Goal: Information Seeking & Learning: Learn about a topic

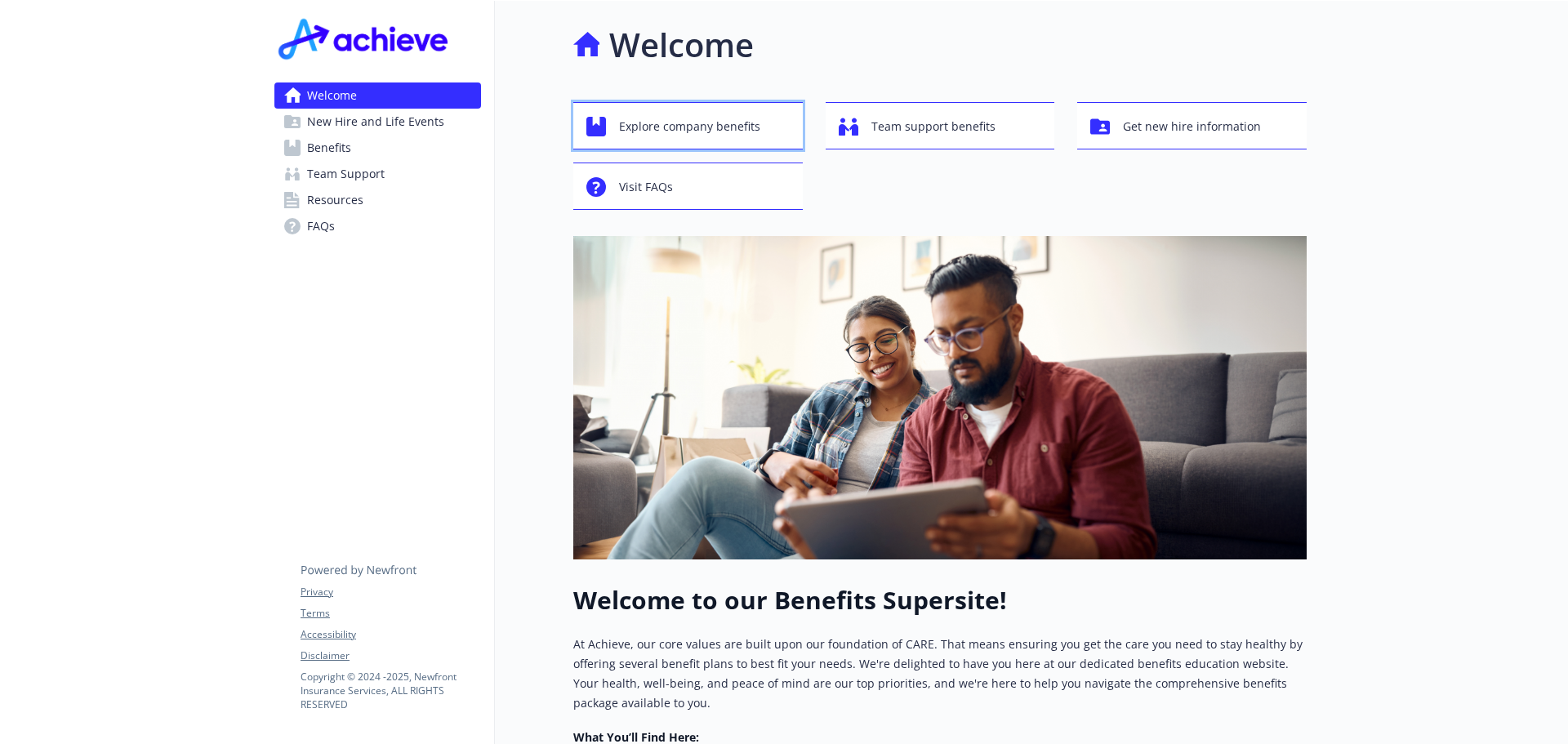
click at [714, 131] on span "Explore company benefits" at bounding box center [690, 127] width 142 height 31
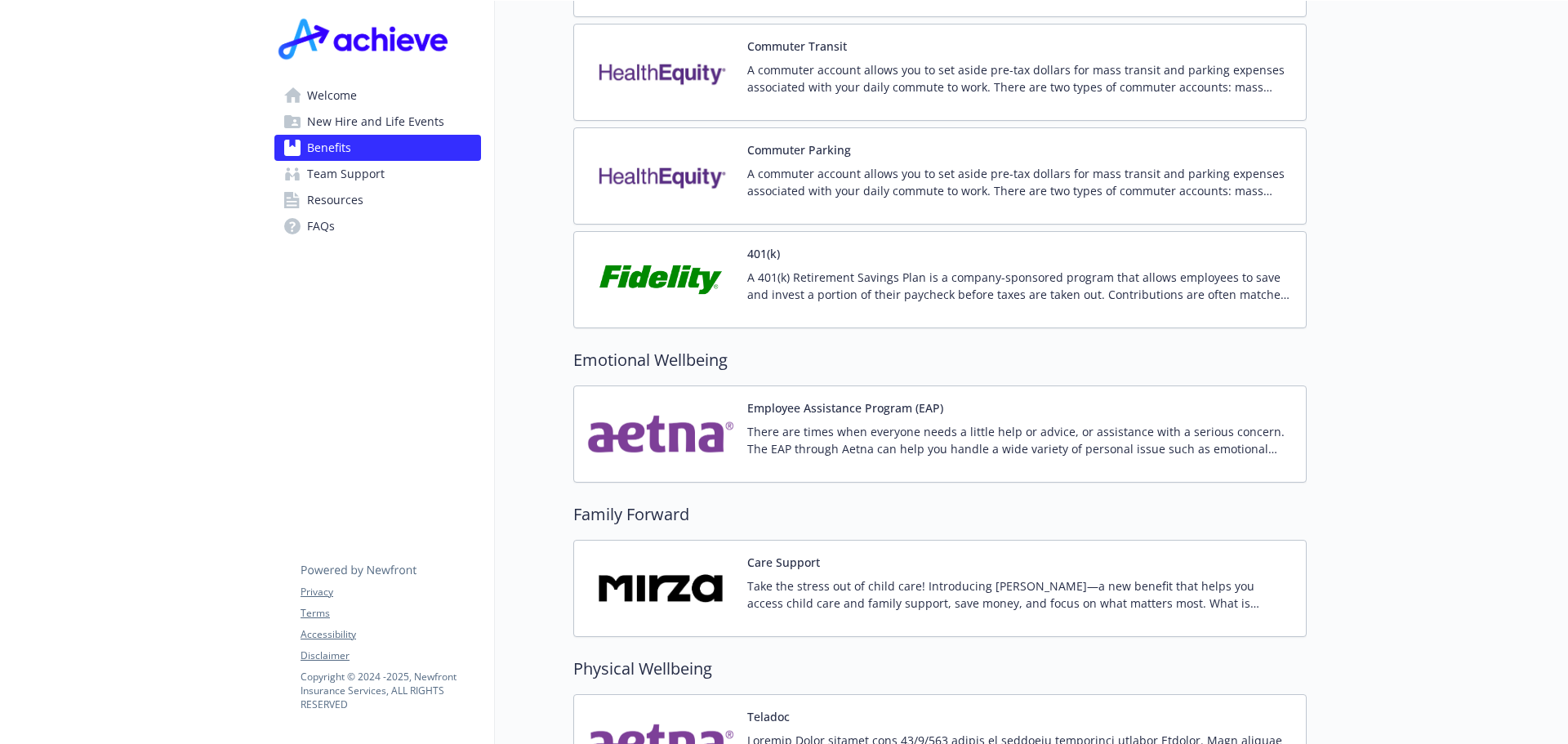
scroll to position [2696, 0]
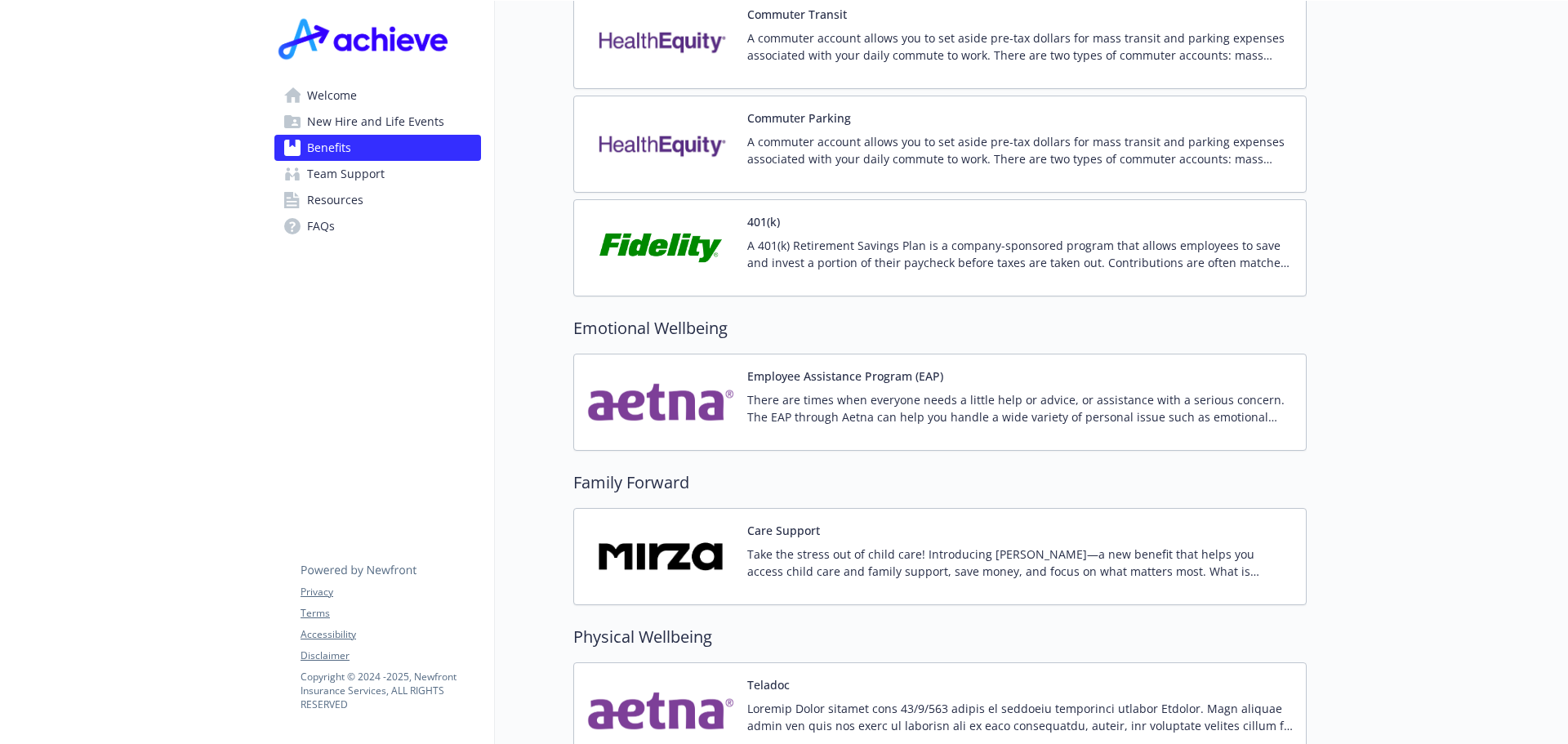
click at [916, 237] on p "A 401(k) Retirement Savings Plan is a company-sponsored program that allows emp…" at bounding box center [1020, 254] width 546 height 35
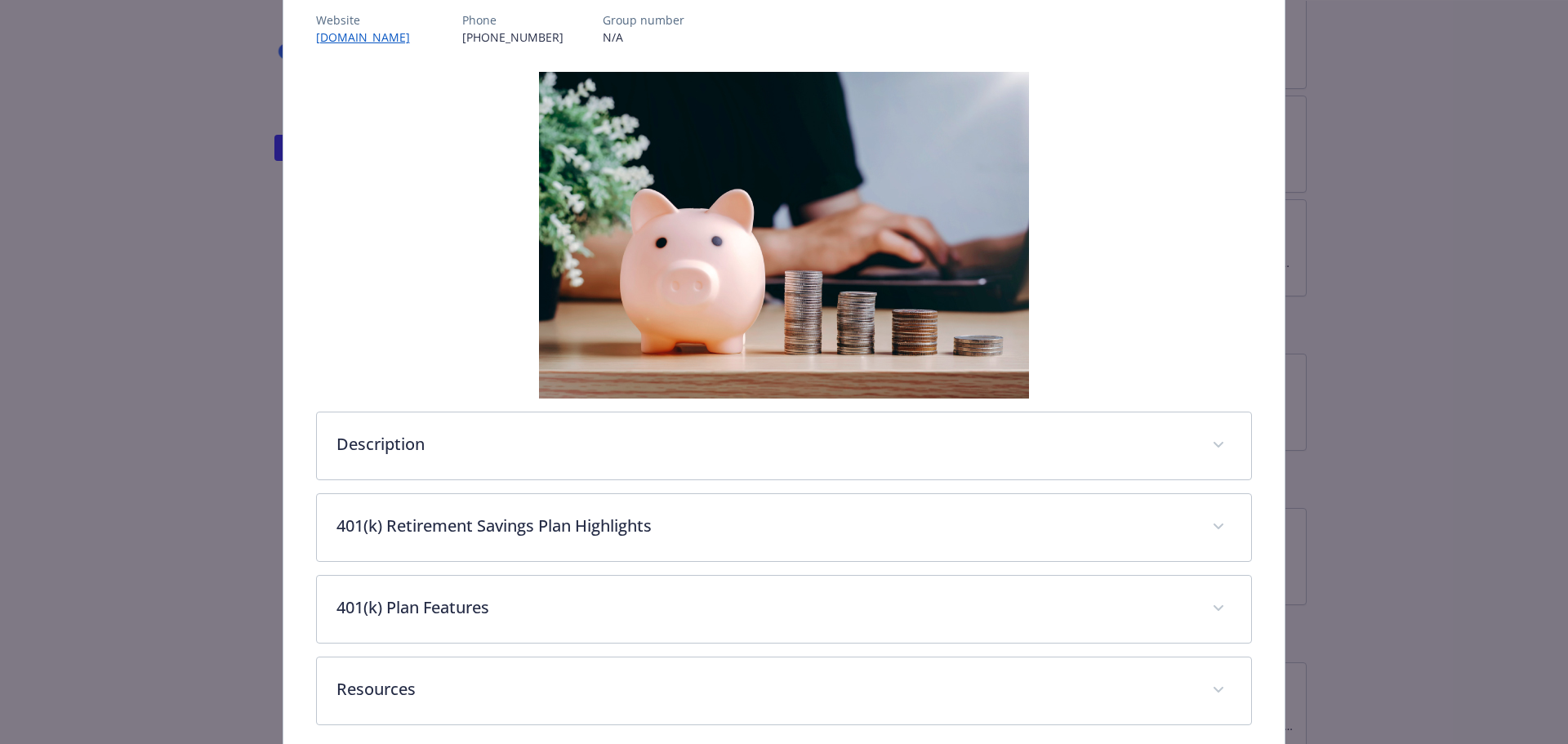
scroll to position [196, 0]
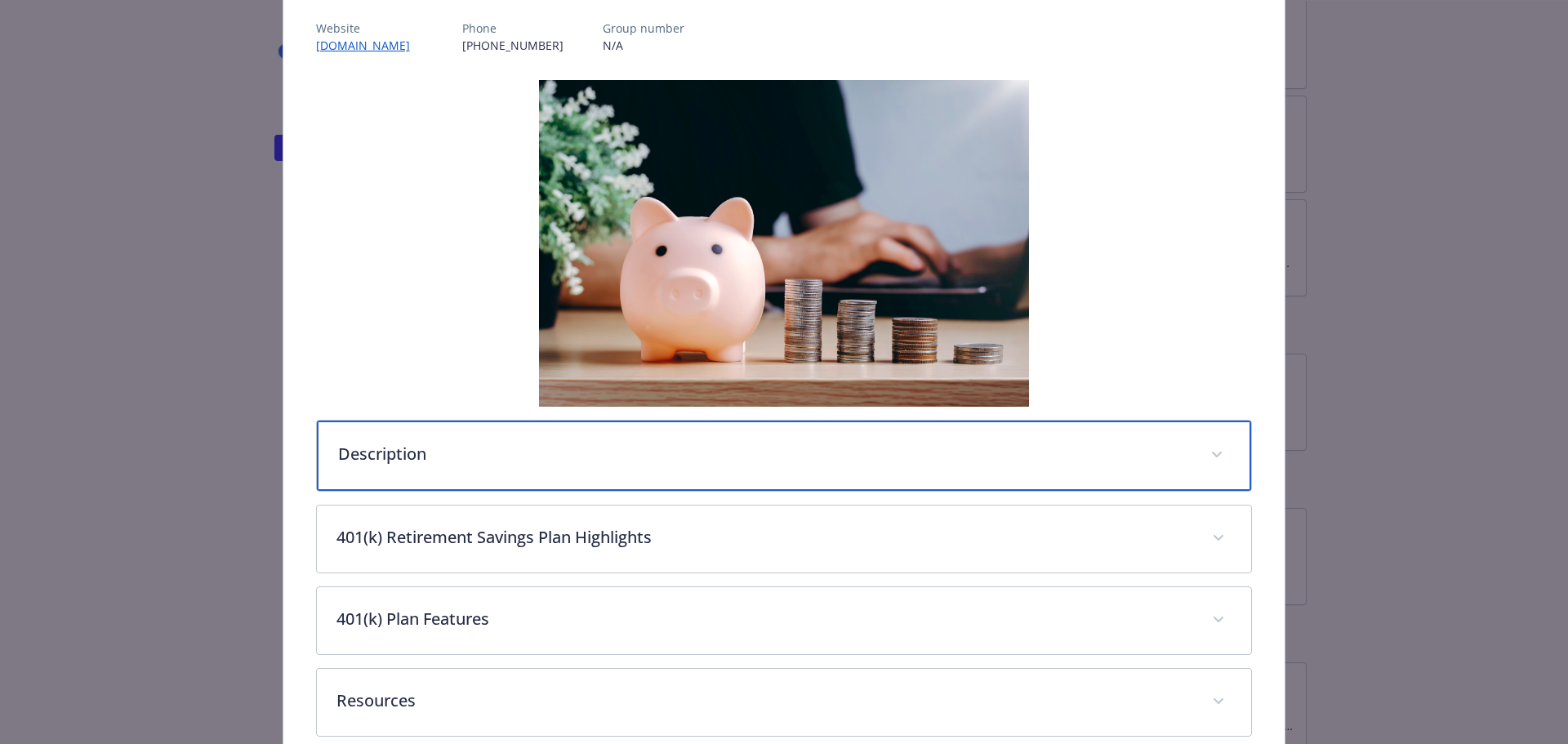
click at [388, 456] on p "Description" at bounding box center [764, 455] width 853 height 25
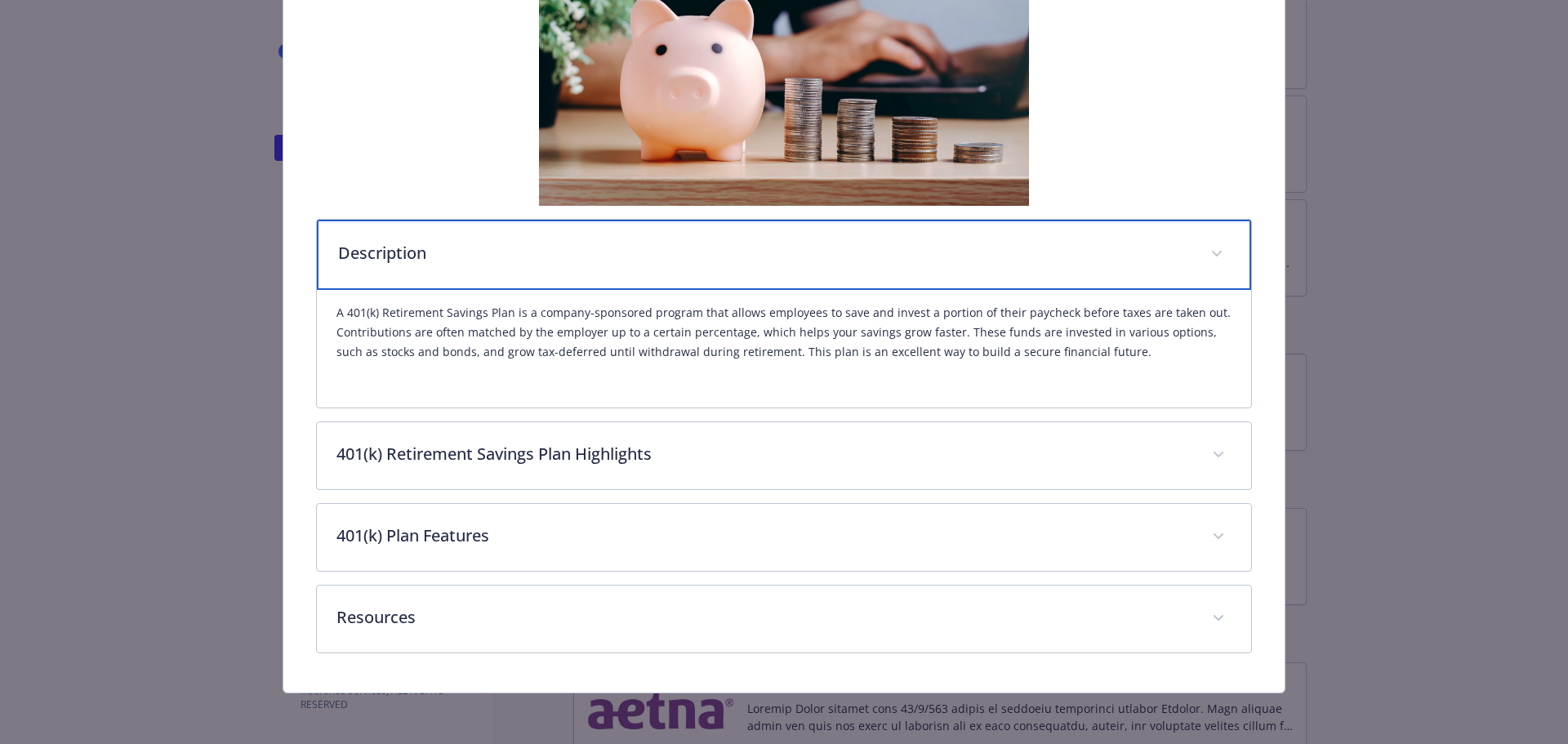
scroll to position [398, 0]
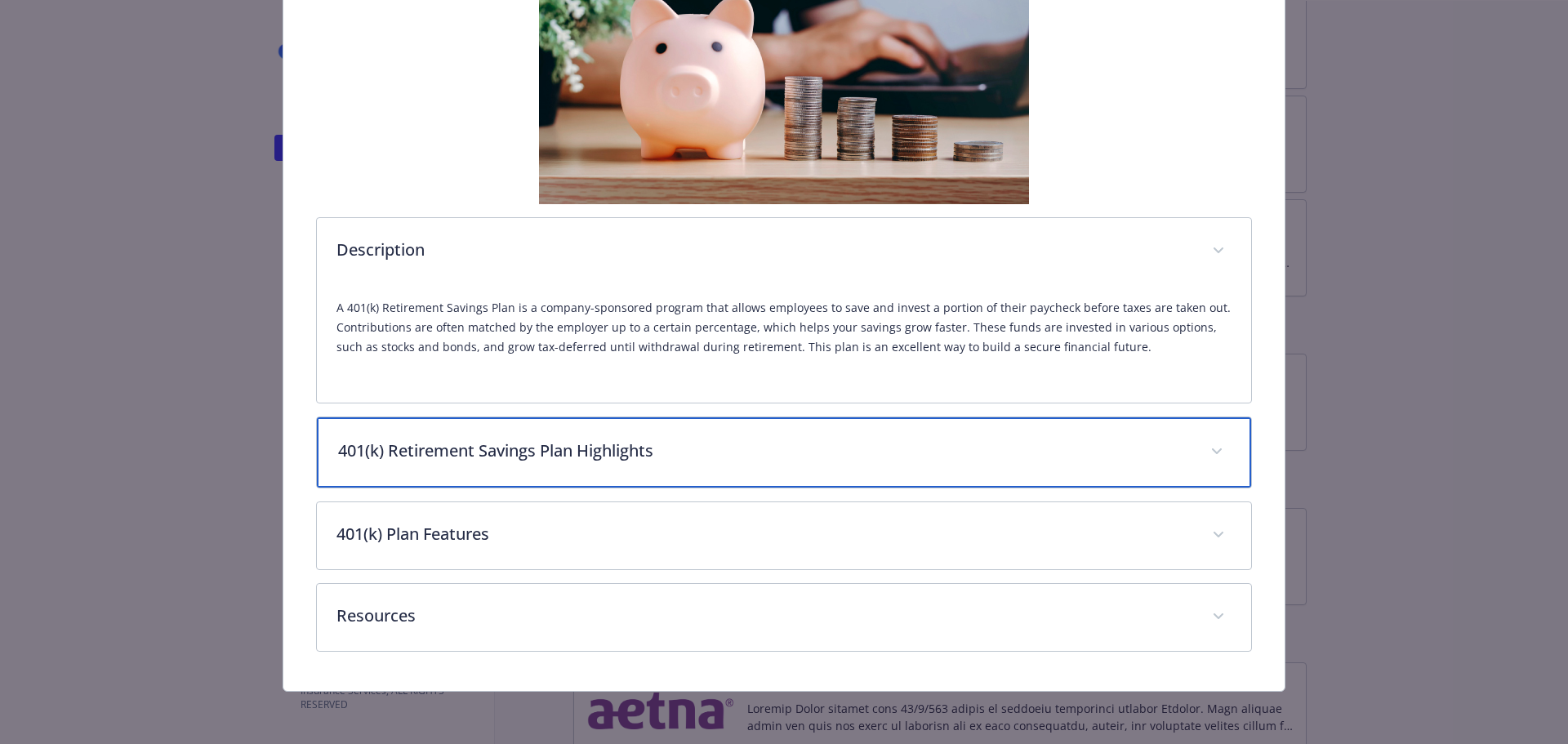
click at [397, 456] on p "401(k) Retirement Savings Plan Highlights" at bounding box center [764, 451] width 853 height 25
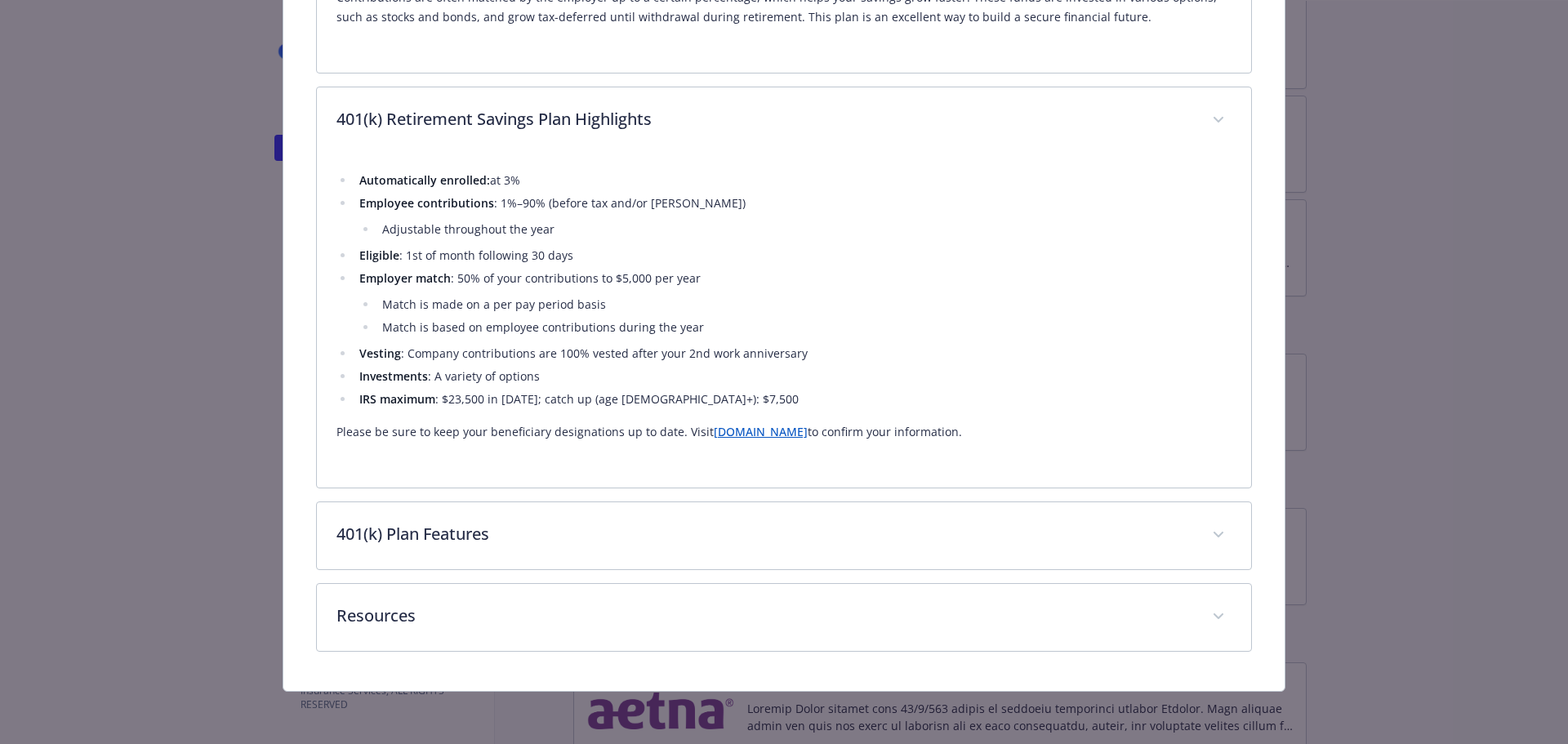
scroll to position [728, 0]
click at [732, 434] on link "[DOMAIN_NAME]" at bounding box center [761, 432] width 94 height 16
